Goal: Information Seeking & Learning: Find specific fact

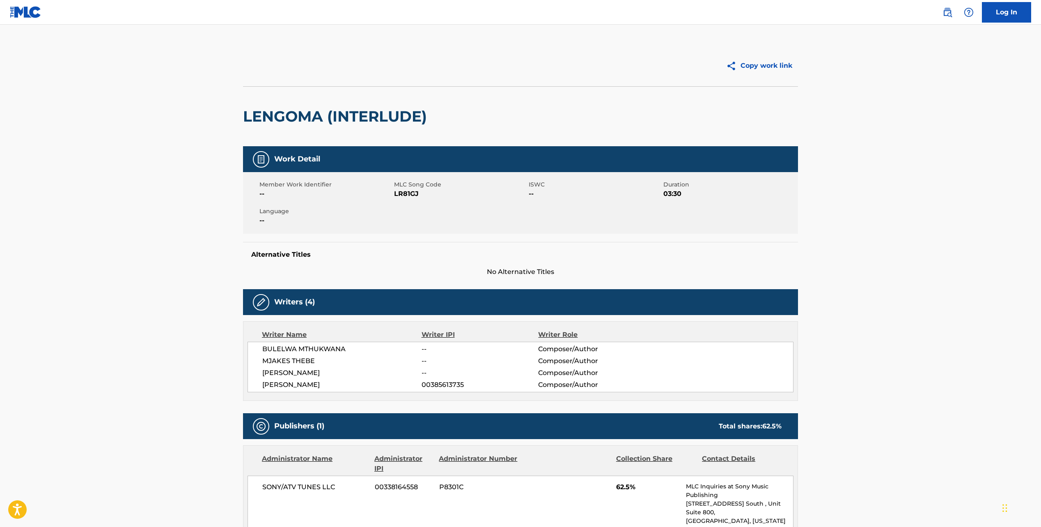
click at [300, 114] on h2 "LENGOMA (INTERLUDE)" at bounding box center [337, 116] width 188 height 18
click at [33, 11] on img at bounding box center [26, 12] width 32 height 12
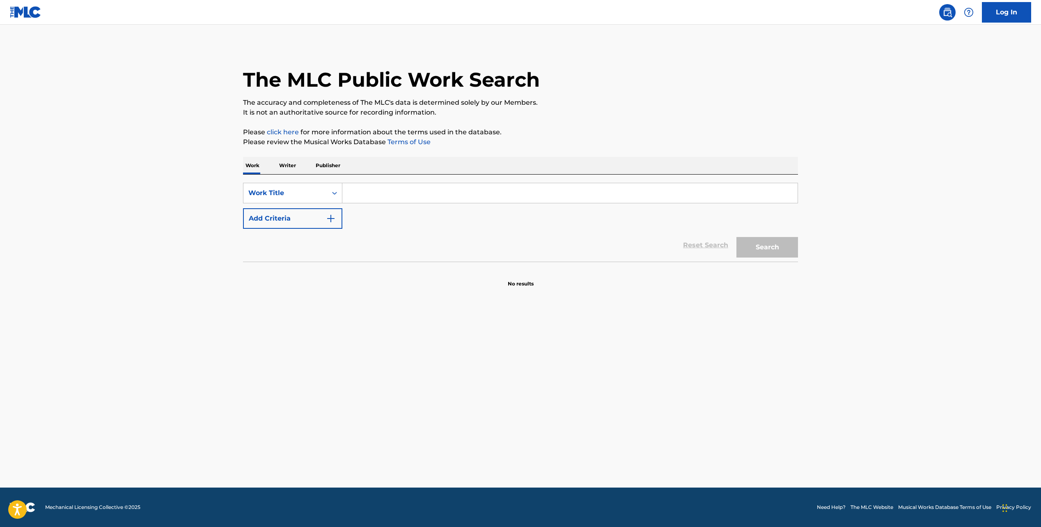
click at [376, 194] on input "Search Form" at bounding box center [569, 193] width 455 height 20
paste input "BAD DREAM"
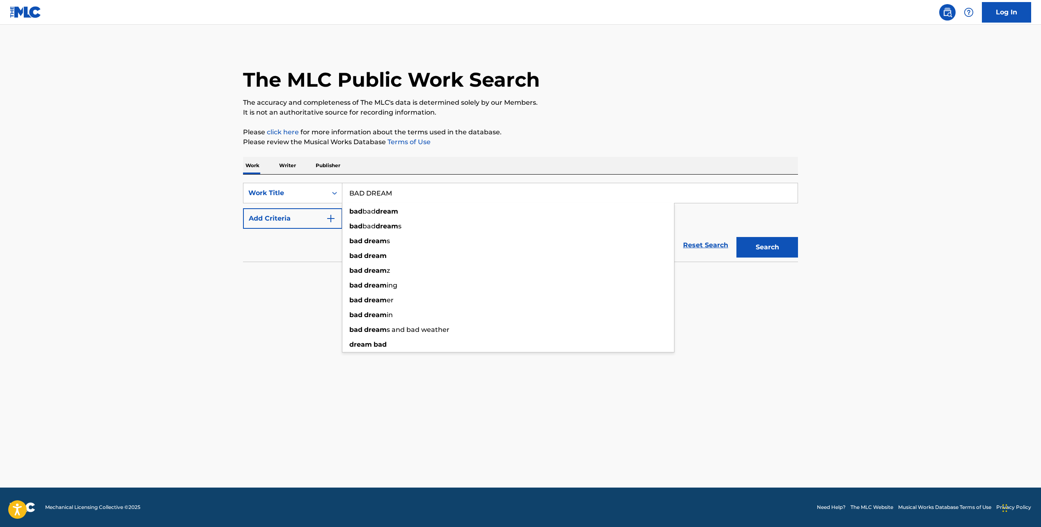
type input "BAD DREAM"
click at [314, 216] on button "Add Criteria" at bounding box center [292, 218] width 99 height 21
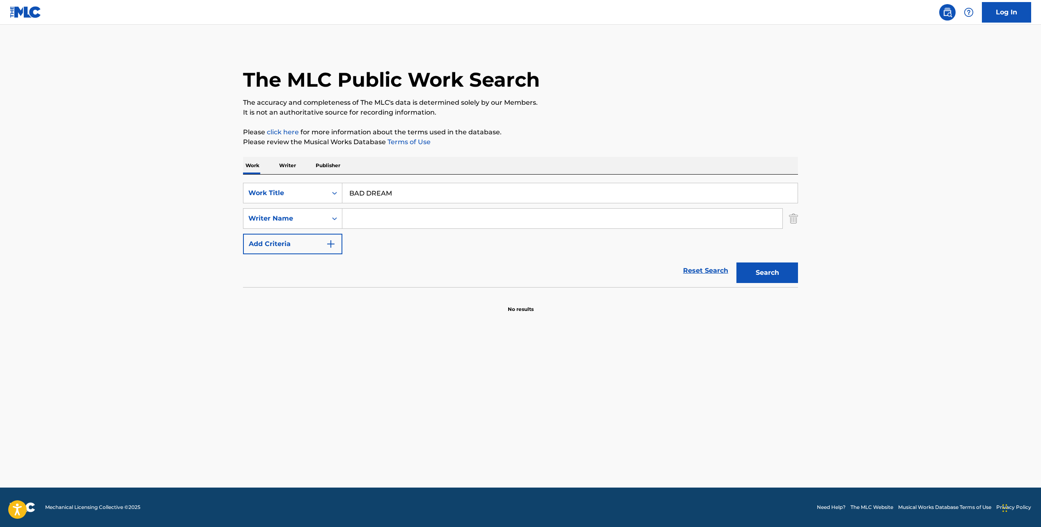
click at [393, 220] on input "Search Form" at bounding box center [562, 219] width 440 height 20
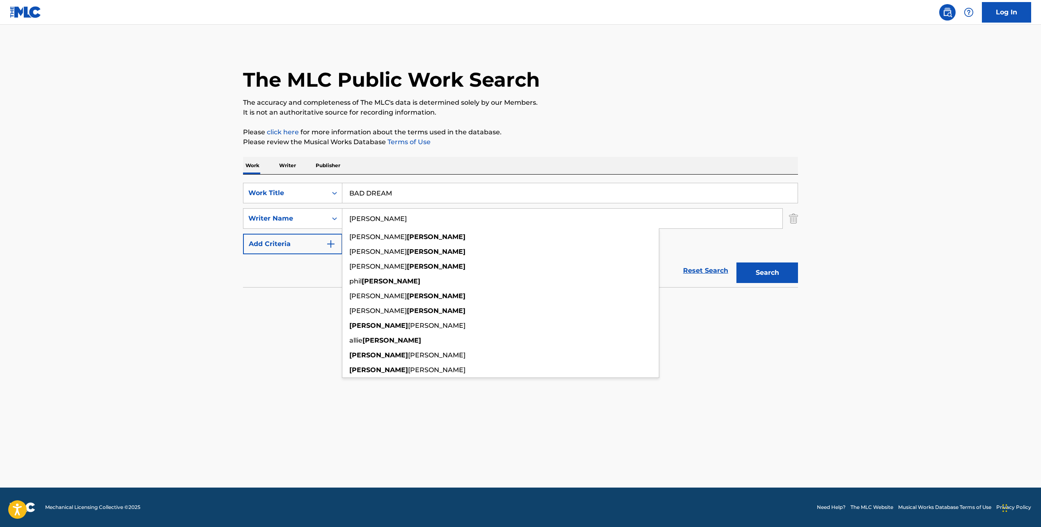
type input "[PERSON_NAME]"
click at [736, 262] on button "Search" at bounding box center [767, 272] width 62 height 21
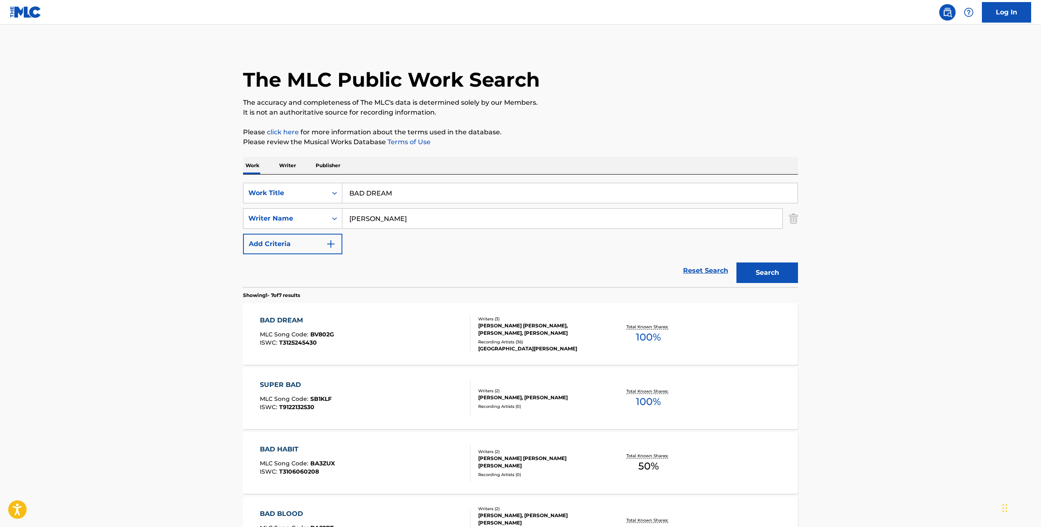
click at [359, 333] on div "BAD DREAM MLC Song Code : BV802G ISWC : T3125245430" at bounding box center [365, 333] width 211 height 37
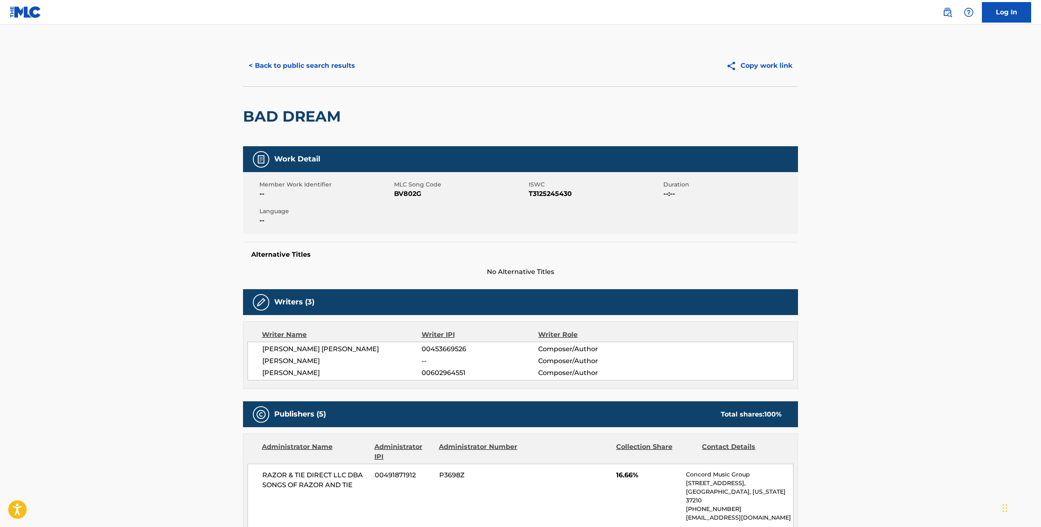
click at [541, 194] on span "T3125245430" at bounding box center [595, 194] width 133 height 10
copy span "T3125245430"
click at [294, 69] on button "< Back to public search results" at bounding box center [302, 65] width 118 height 21
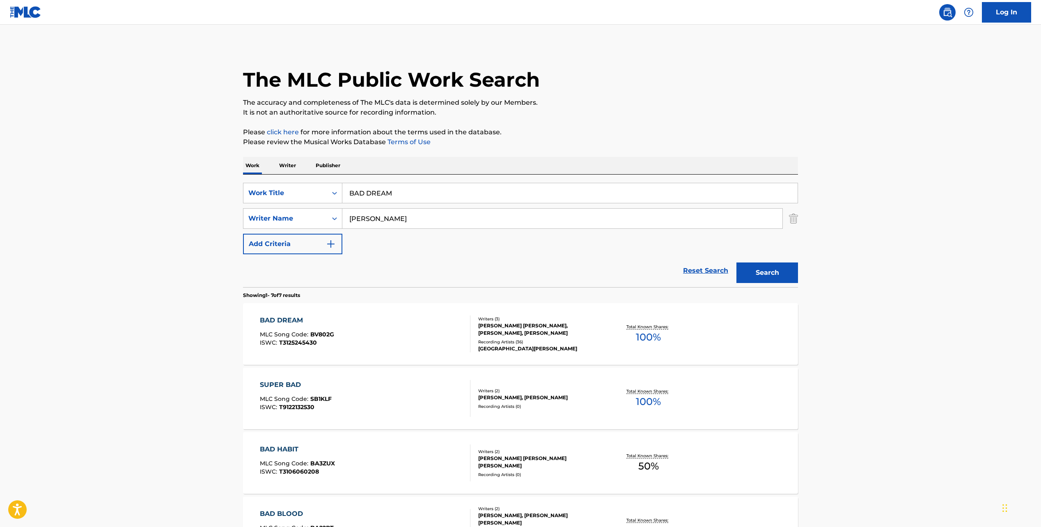
click at [357, 190] on input "BAD DREAM" at bounding box center [569, 193] width 455 height 20
paste input "Giving It Up For Your Love"
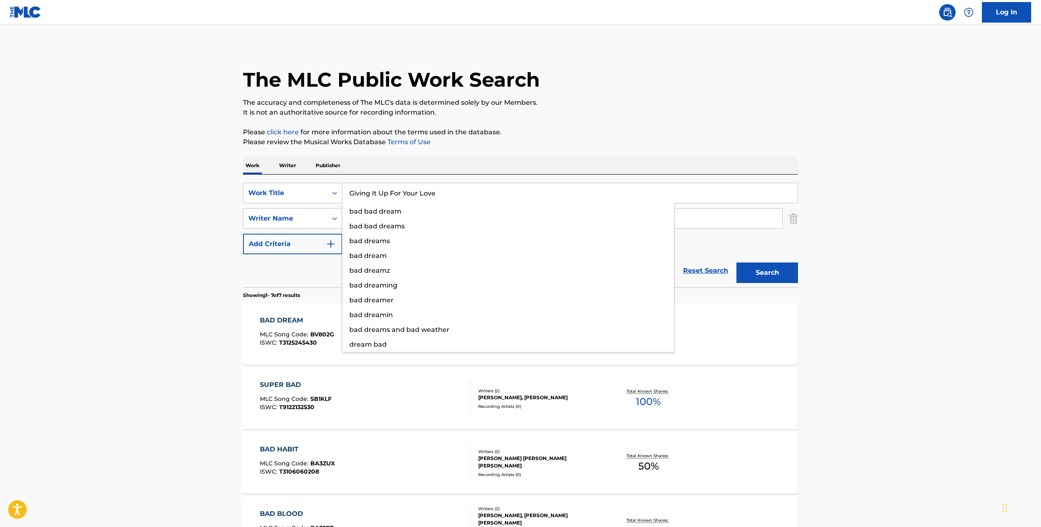
type input "Giving It Up For Your Love"
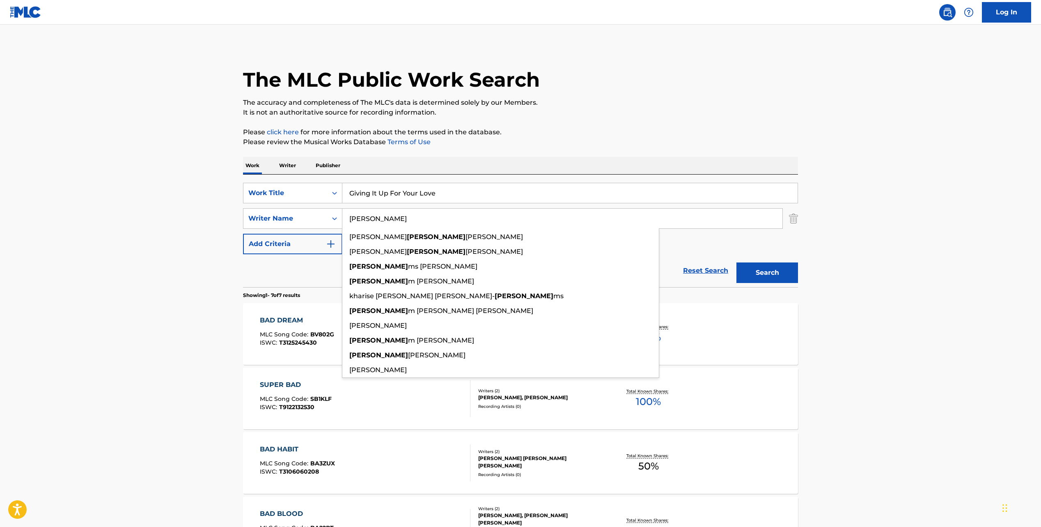
click at [736, 262] on button "Search" at bounding box center [767, 272] width 62 height 21
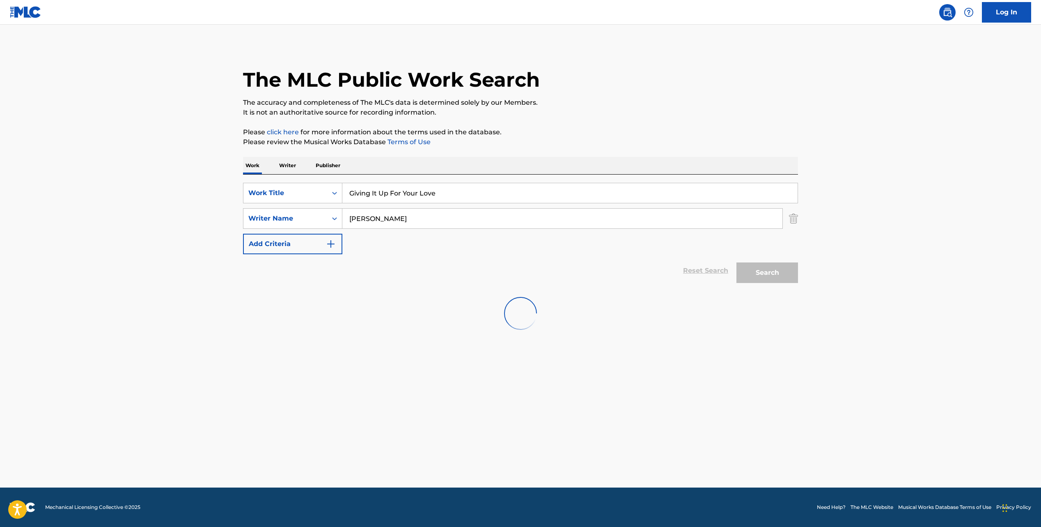
click at [221, 291] on main "The MLC Public Work Search The accuracy and completeness of The MLC's data is d…" at bounding box center [520, 256] width 1041 height 463
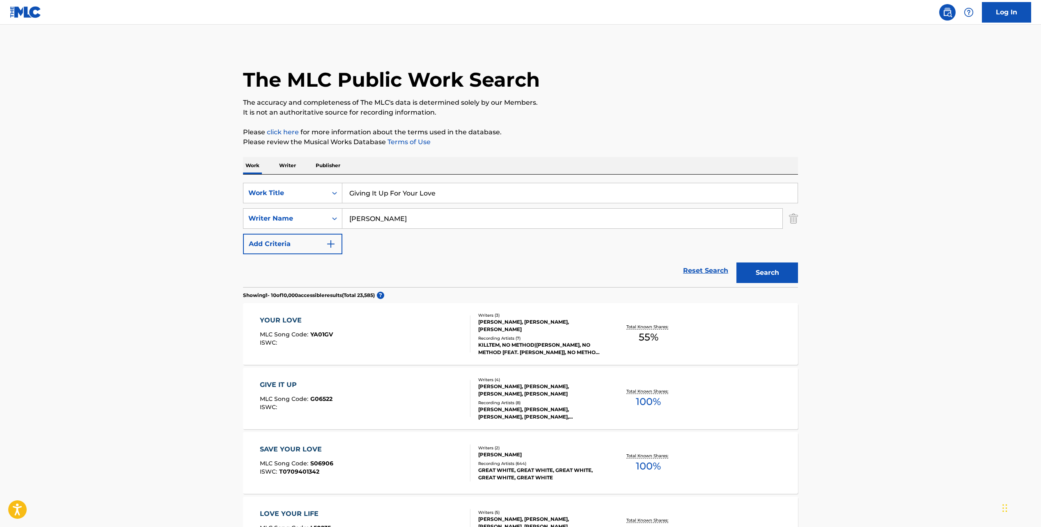
click at [352, 218] on input "WILLIAMS" at bounding box center [562, 219] width 440 height 20
type input "JERRY WILLIAMS"
click at [736, 262] on button "Search" at bounding box center [767, 272] width 62 height 21
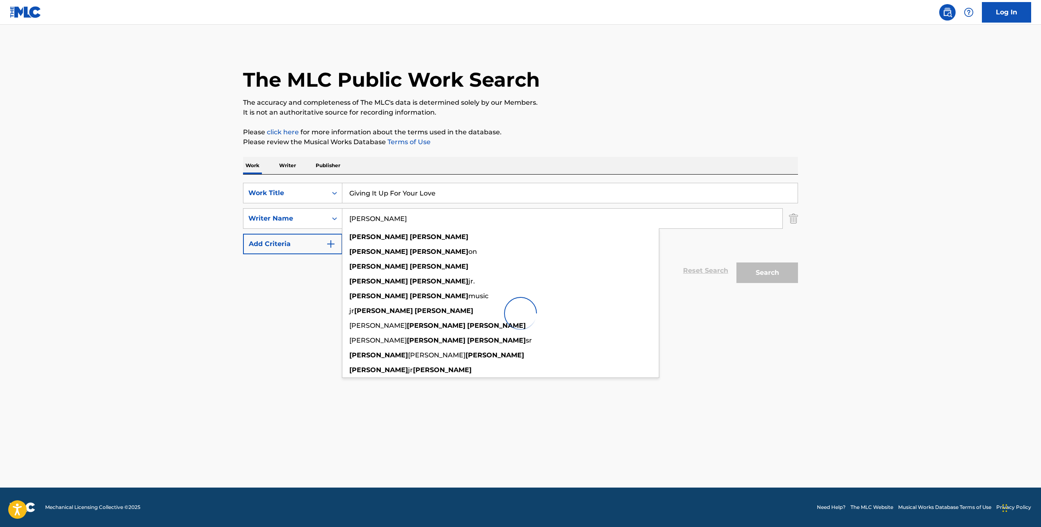
click at [190, 307] on main "The MLC Public Work Search The accuracy and completeness of The MLC's data is d…" at bounding box center [520, 256] width 1041 height 463
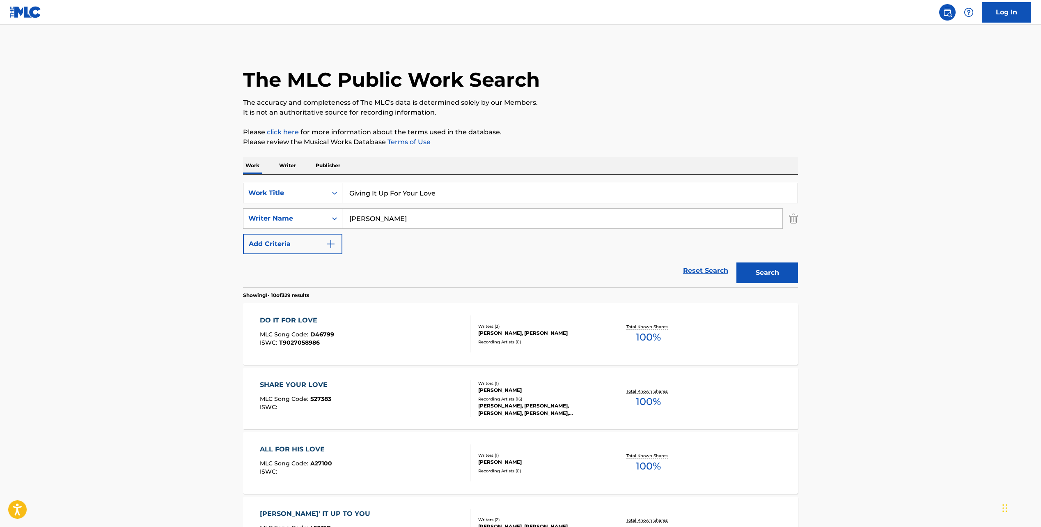
click at [381, 193] on input "Giving It Up For Your Love" at bounding box center [569, 193] width 455 height 20
click at [939, 114] on main "The MLC Public Work Search The accuracy and completeness of The MLC's data is d…" at bounding box center [520, 508] width 1041 height 966
click at [369, 195] on input "Giving It Up For Your Love" at bounding box center [569, 193] width 455 height 20
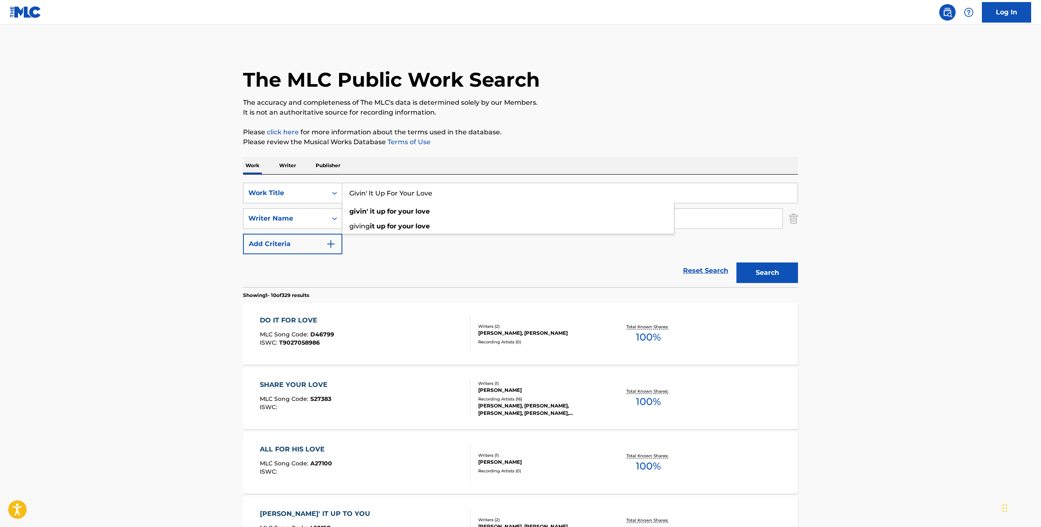
type input "Givin' It Up For Your Love"
click at [736, 262] on button "Search" at bounding box center [767, 272] width 62 height 21
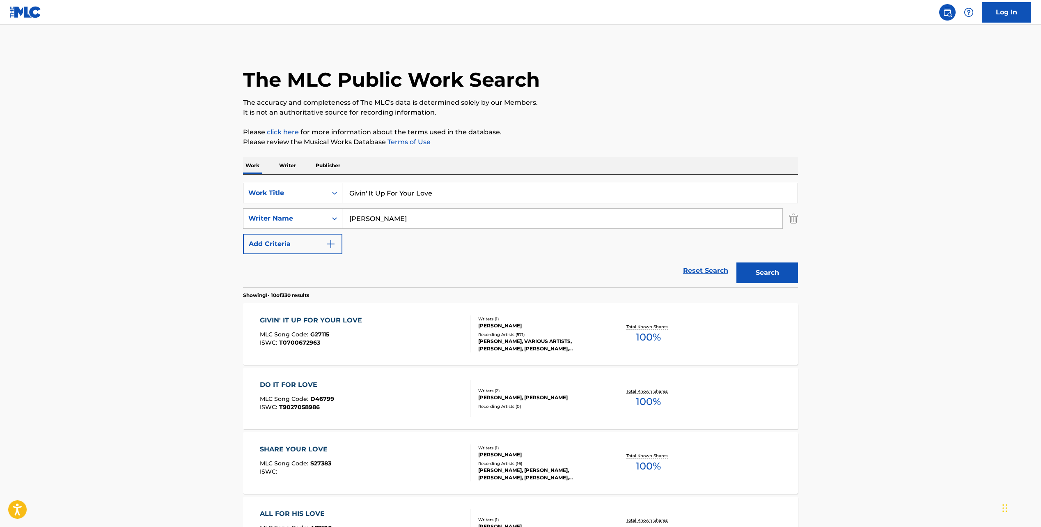
click at [395, 332] on div "GIVIN' IT UP FOR YOUR LOVE MLC Song Code : G27115 ISWC : T0700672963" at bounding box center [365, 333] width 211 height 37
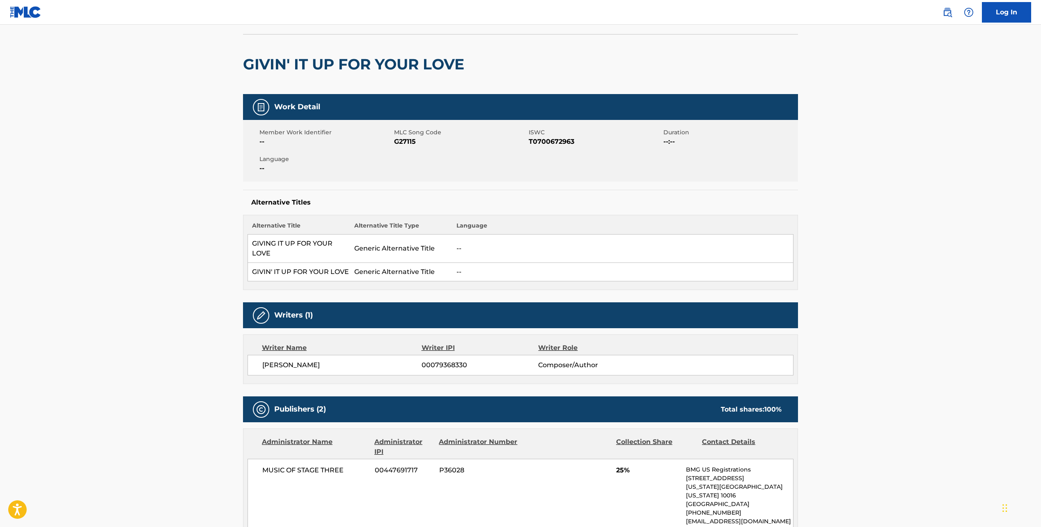
scroll to position [76, 0]
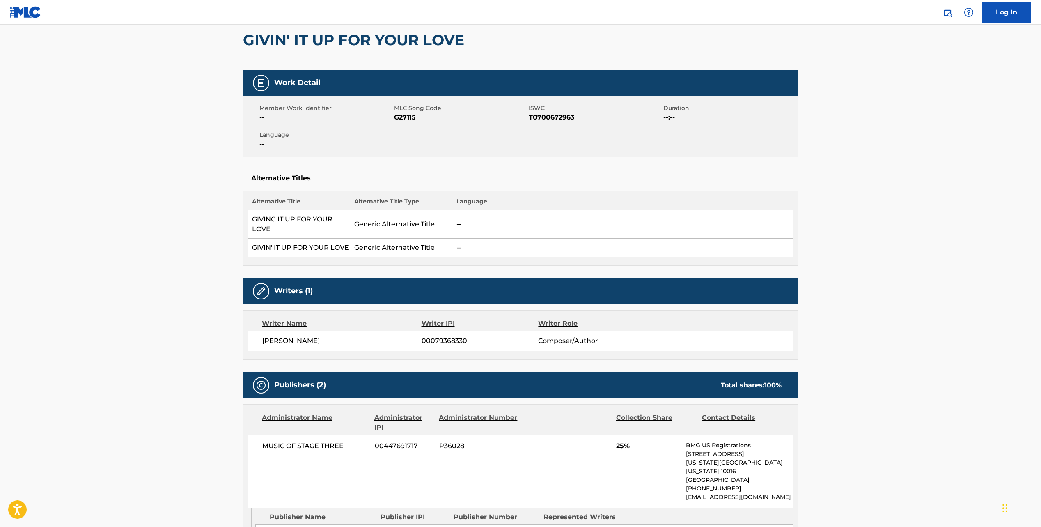
click at [314, 51] on div "GIVIN' IT UP FOR YOUR LOVE" at bounding box center [355, 40] width 225 height 60
copy div "GIVIN' IT UP FOR YOUR LOVE"
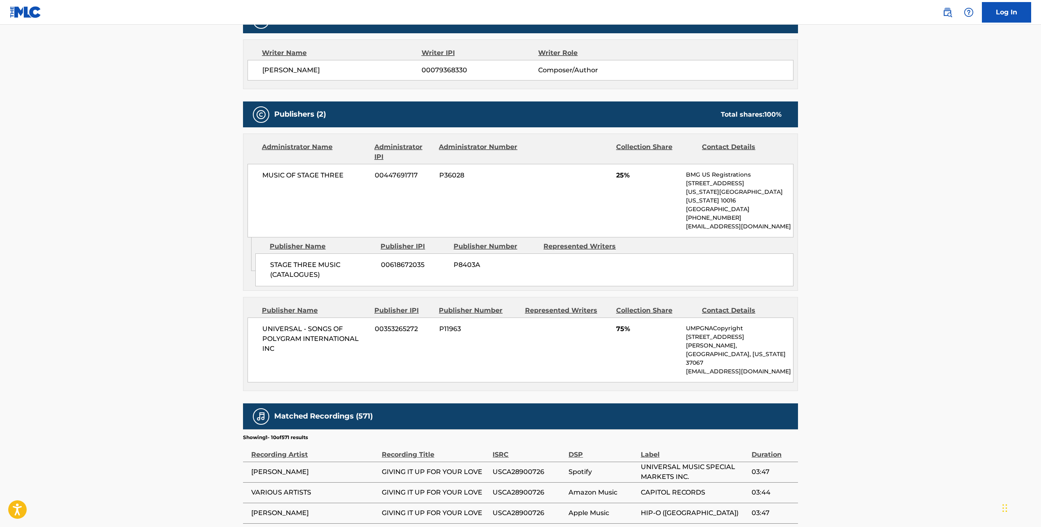
scroll to position [0, 0]
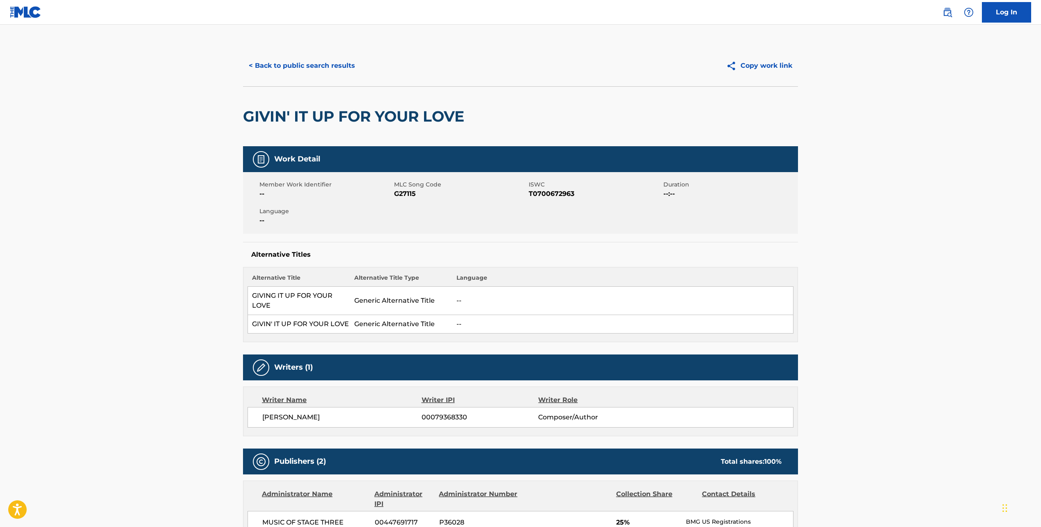
click at [528, 201] on div "Member Work Identifier -- MLC Song Code G27115 ISWC T0700672963 Duration --:-- …" at bounding box center [520, 203] width 555 height 62
click at [536, 194] on span "T0700672963" at bounding box center [595, 194] width 133 height 10
copy span "T0700672963"
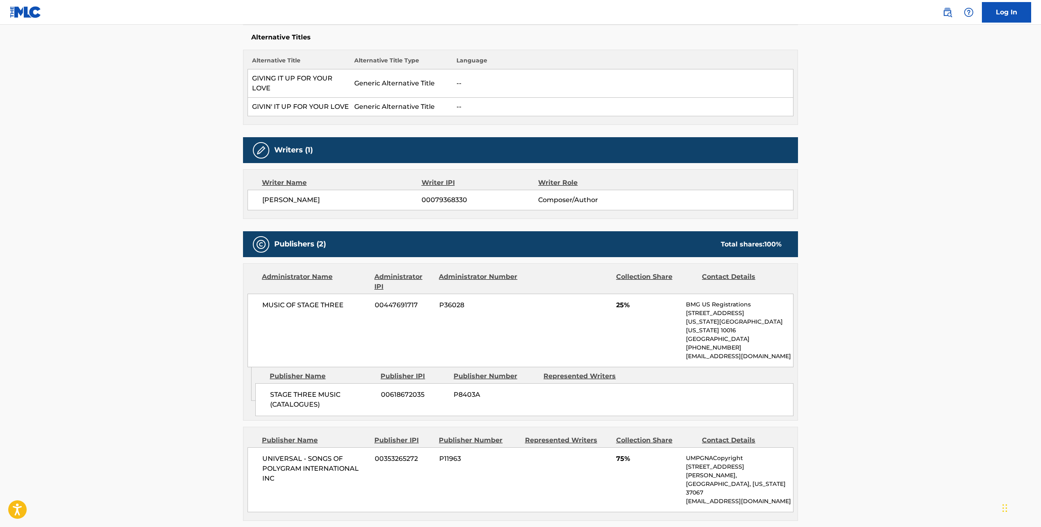
scroll to position [260, 0]
